Goal: Information Seeking & Learning: Learn about a topic

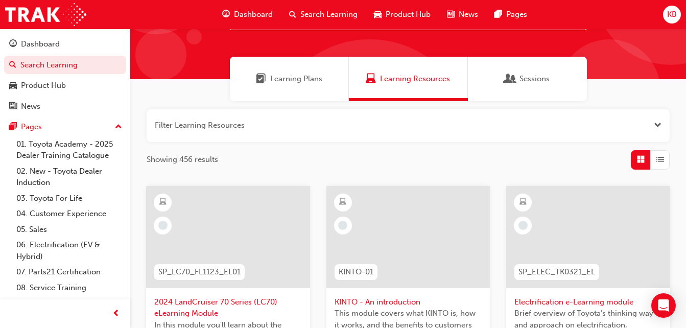
scroll to position [51, 0]
click at [533, 80] on span "Sessions" at bounding box center [535, 79] width 30 height 12
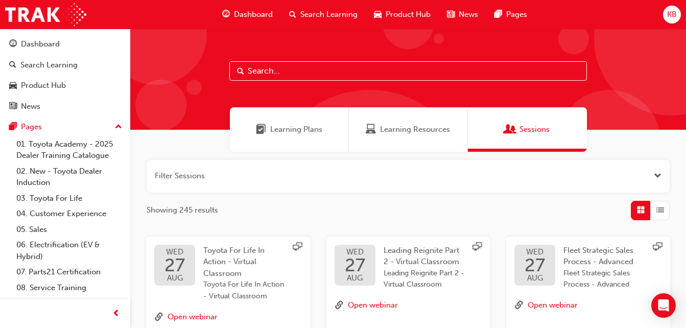
click at [289, 133] on span "Learning Plans" at bounding box center [296, 130] width 52 height 12
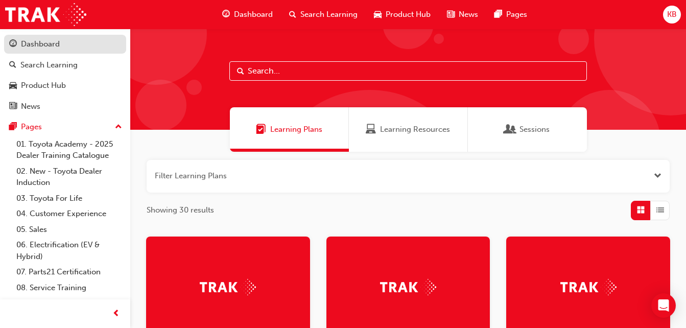
click at [48, 42] on div "Dashboard" at bounding box center [40, 44] width 39 height 12
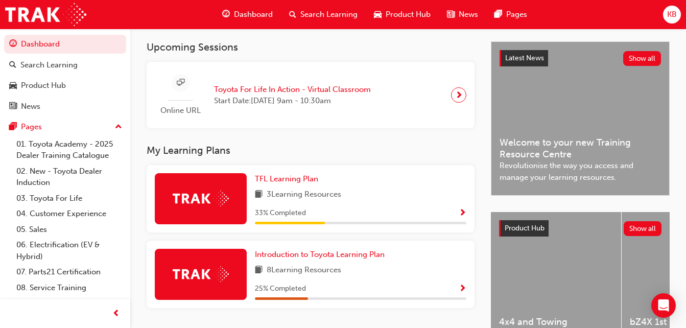
scroll to position [256, 0]
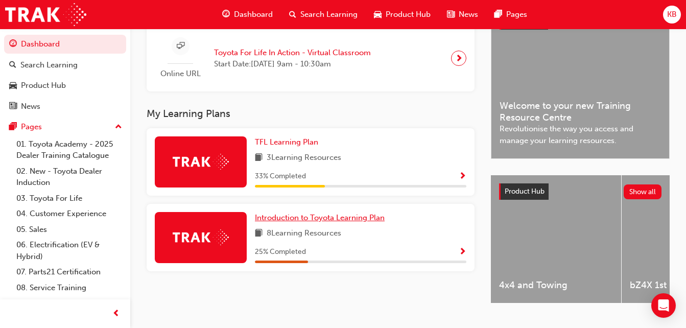
click at [303, 220] on span "Introduction to Toyota Learning Plan" at bounding box center [320, 217] width 130 height 9
